Goal: Task Accomplishment & Management: Use online tool/utility

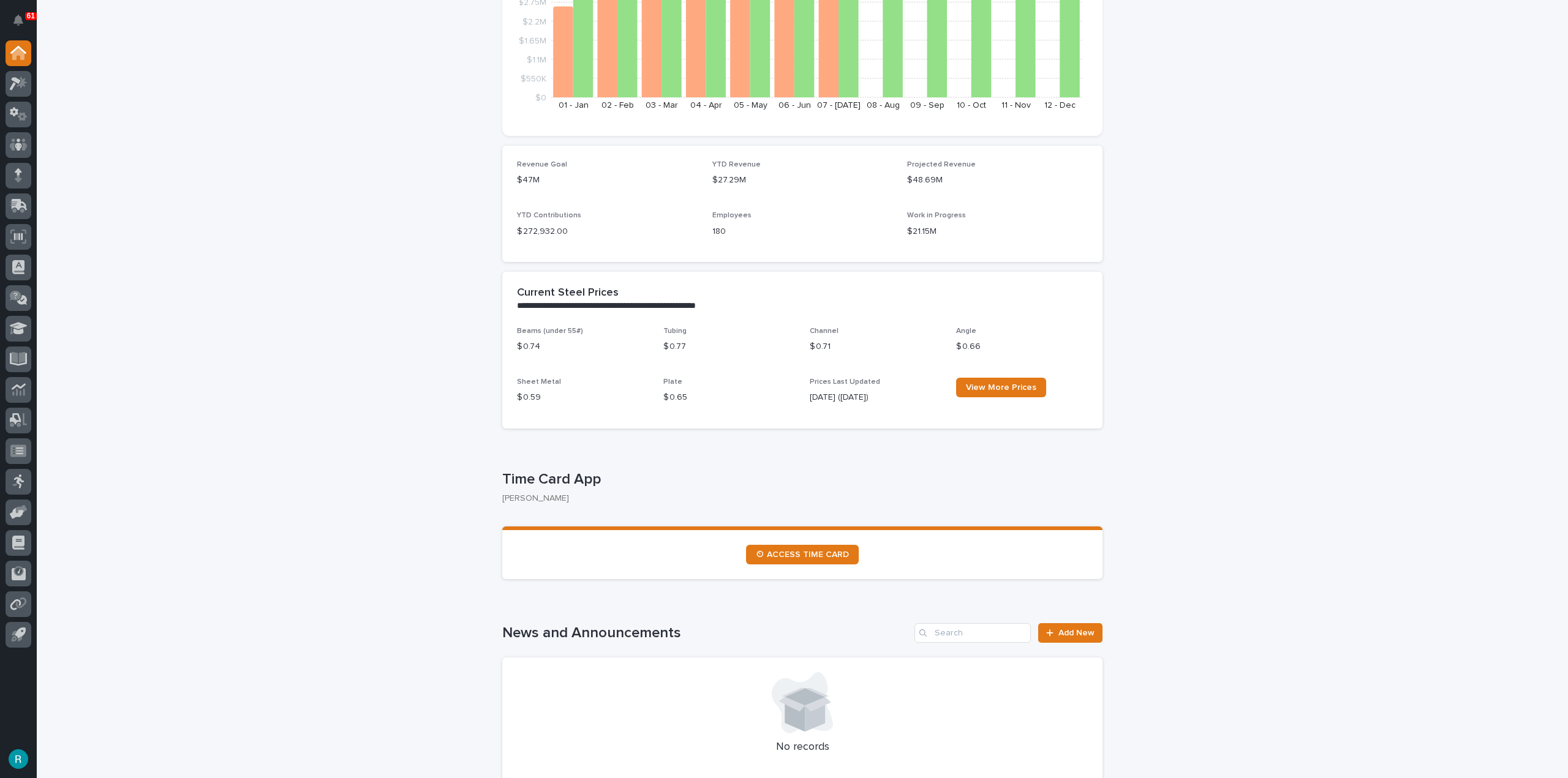
scroll to position [306, 0]
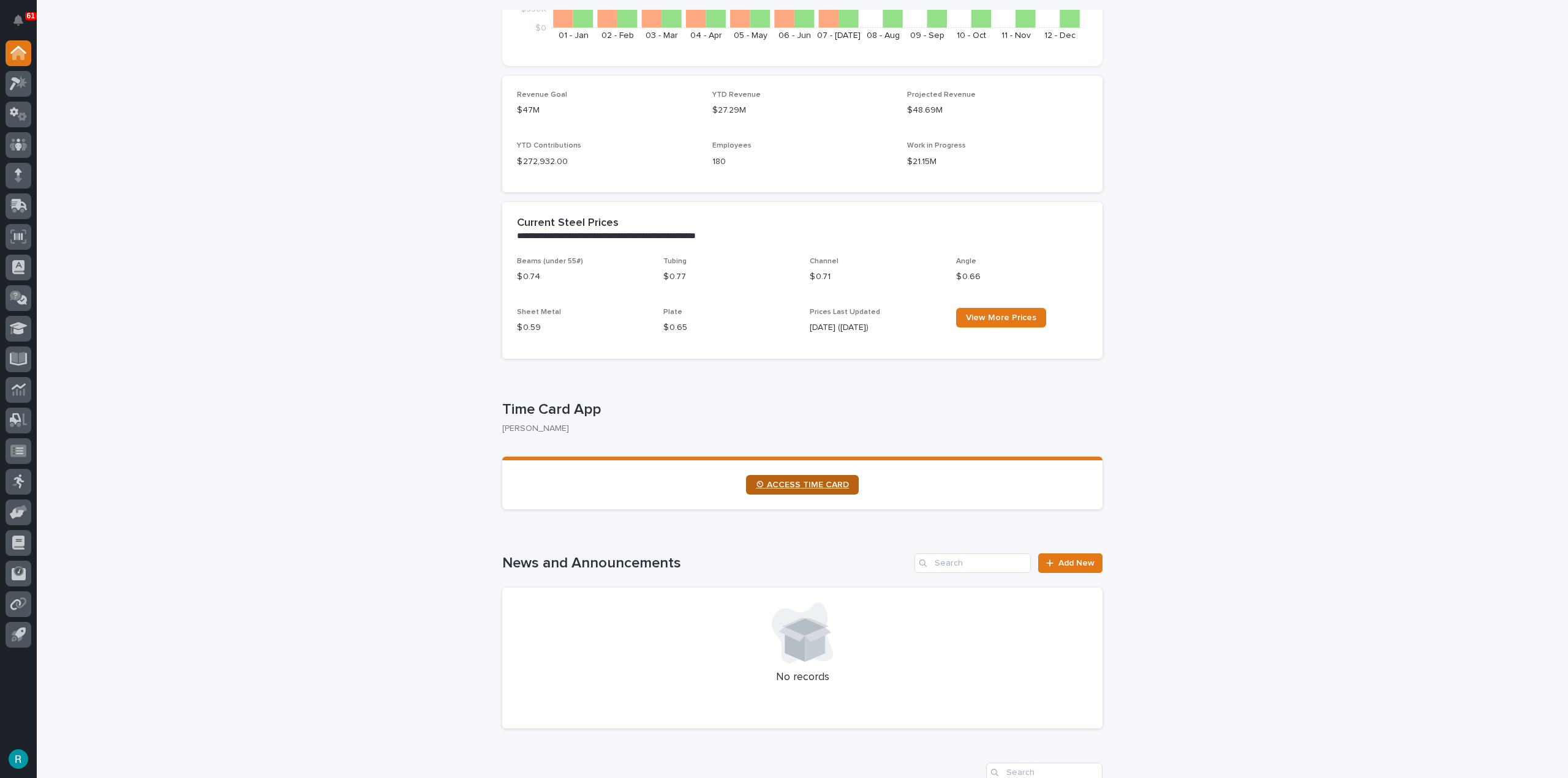
click at [771, 481] on span "⏲ ACCESS TIME CARD" at bounding box center [802, 485] width 93 height 9
click at [17, 83] on icon at bounding box center [18, 84] width 18 height 14
